Goal: Check status: Check status

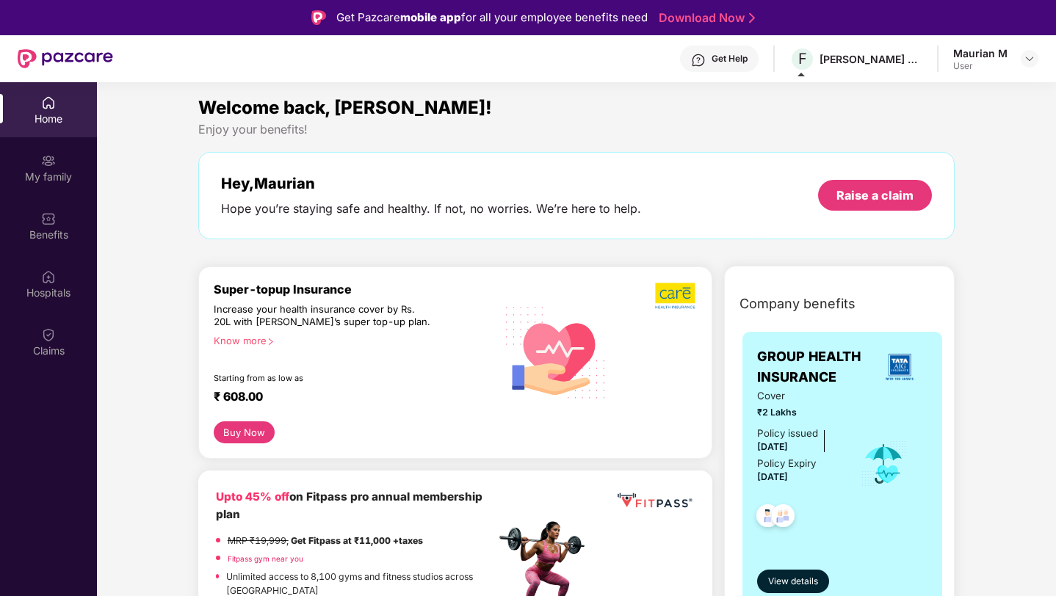
scroll to position [1405, 0]
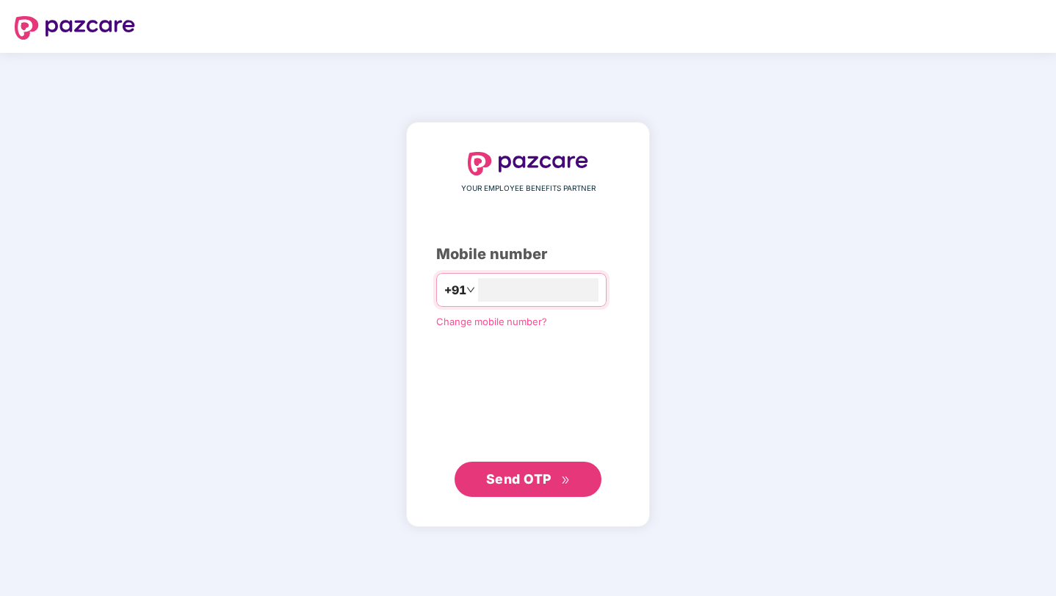
type input "**********"
click at [496, 472] on span "Send OTP" at bounding box center [518, 478] width 65 height 15
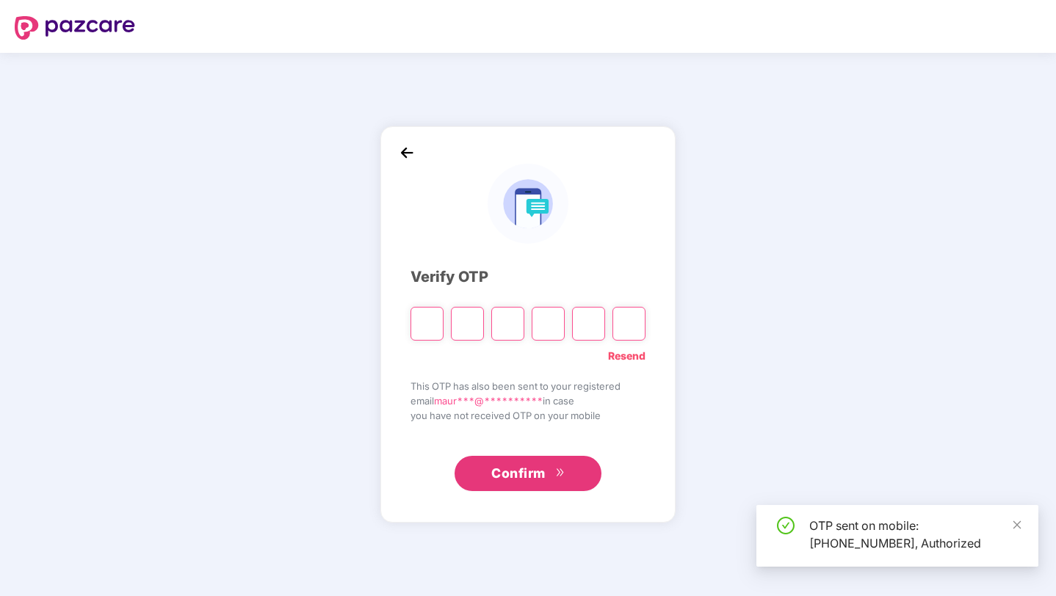
click at [435, 318] on input "Please enter verification code. Digit 1" at bounding box center [426, 324] width 33 height 34
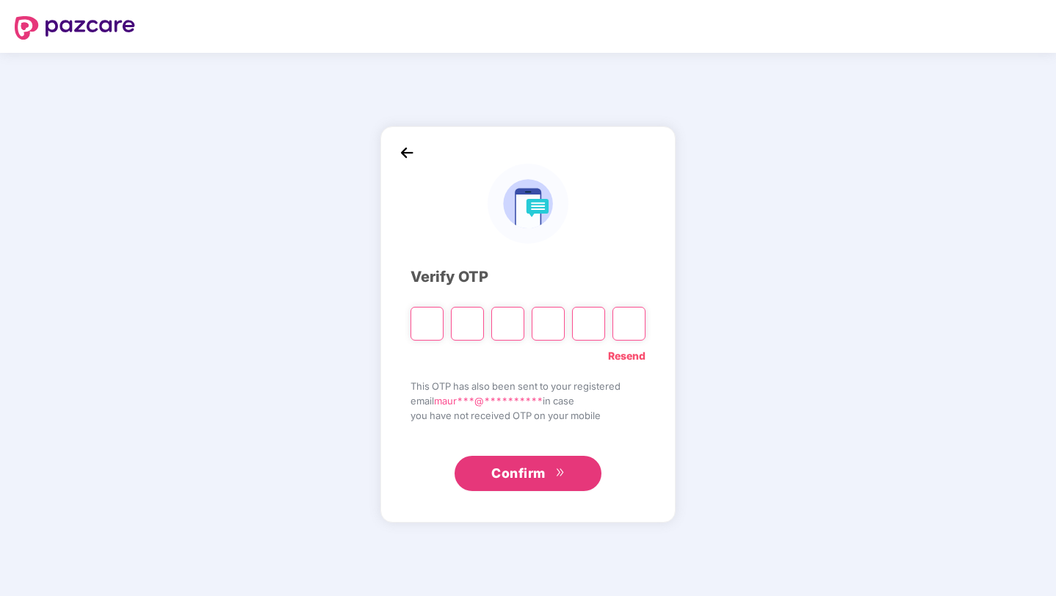
type input "*"
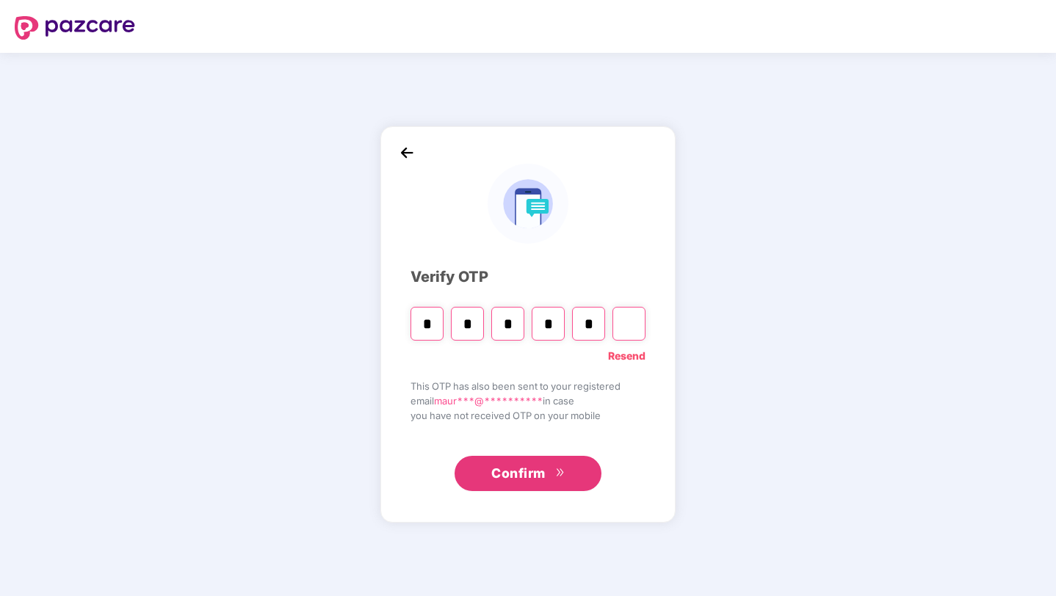
type input "*"
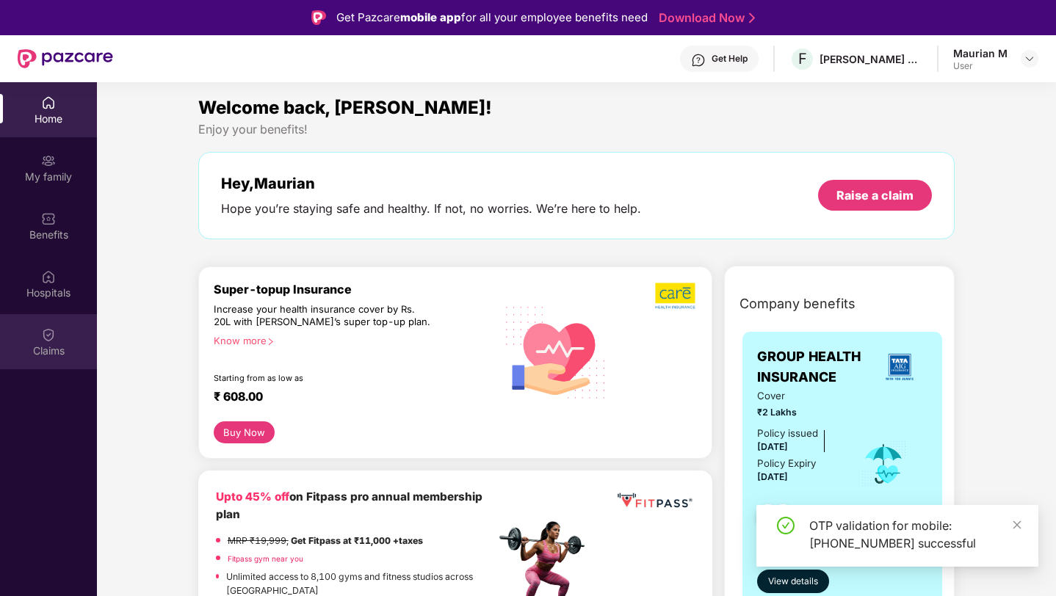
click at [41, 324] on div "Claims" at bounding box center [48, 341] width 97 height 55
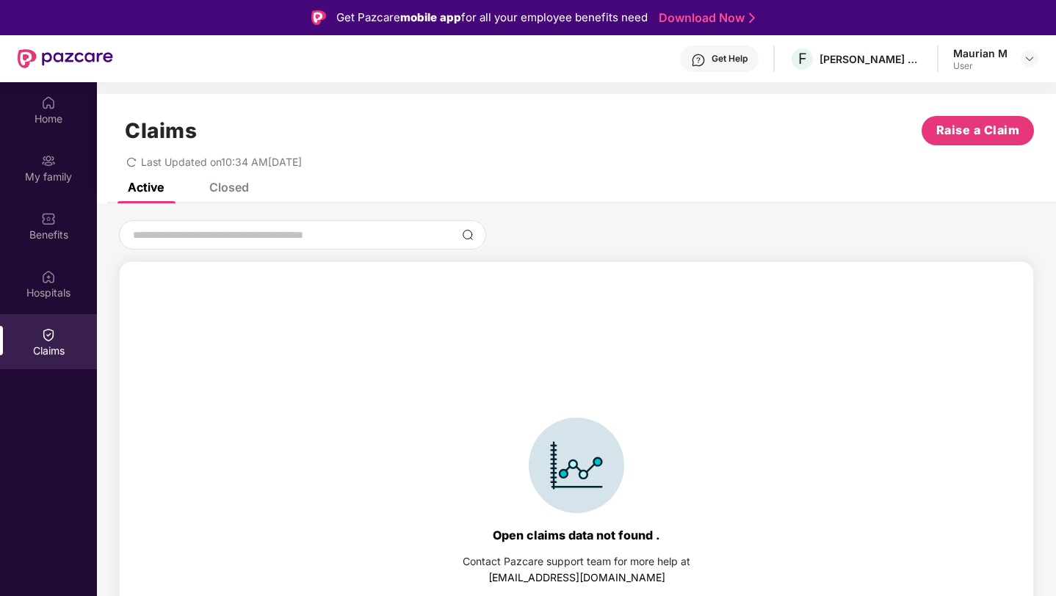
click at [223, 186] on div "Closed" at bounding box center [229, 187] width 40 height 15
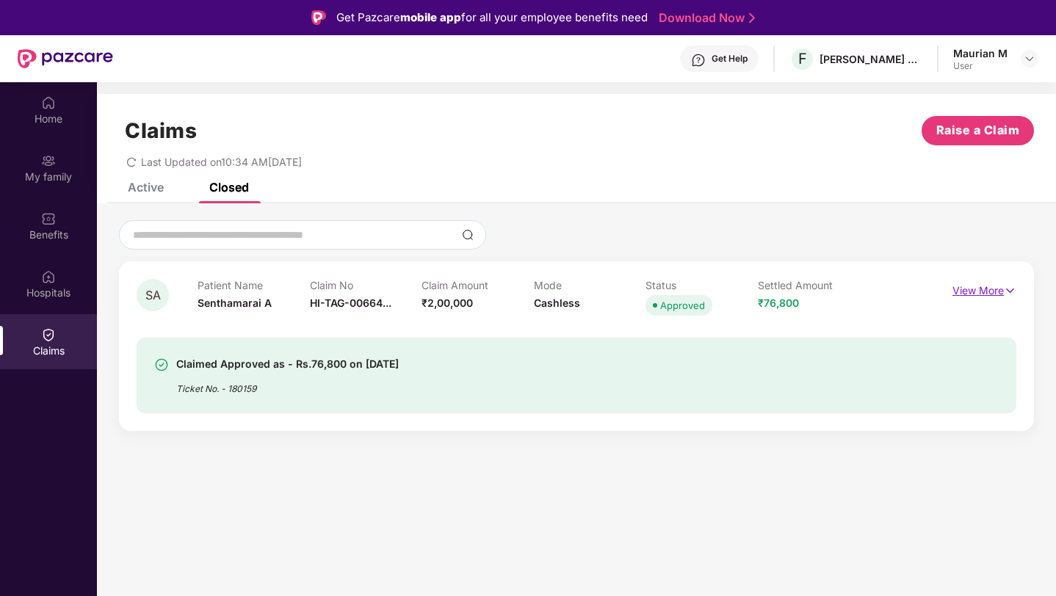
click at [971, 286] on p "View More" at bounding box center [984, 289] width 64 height 20
